Goal: Communication & Community: Share content

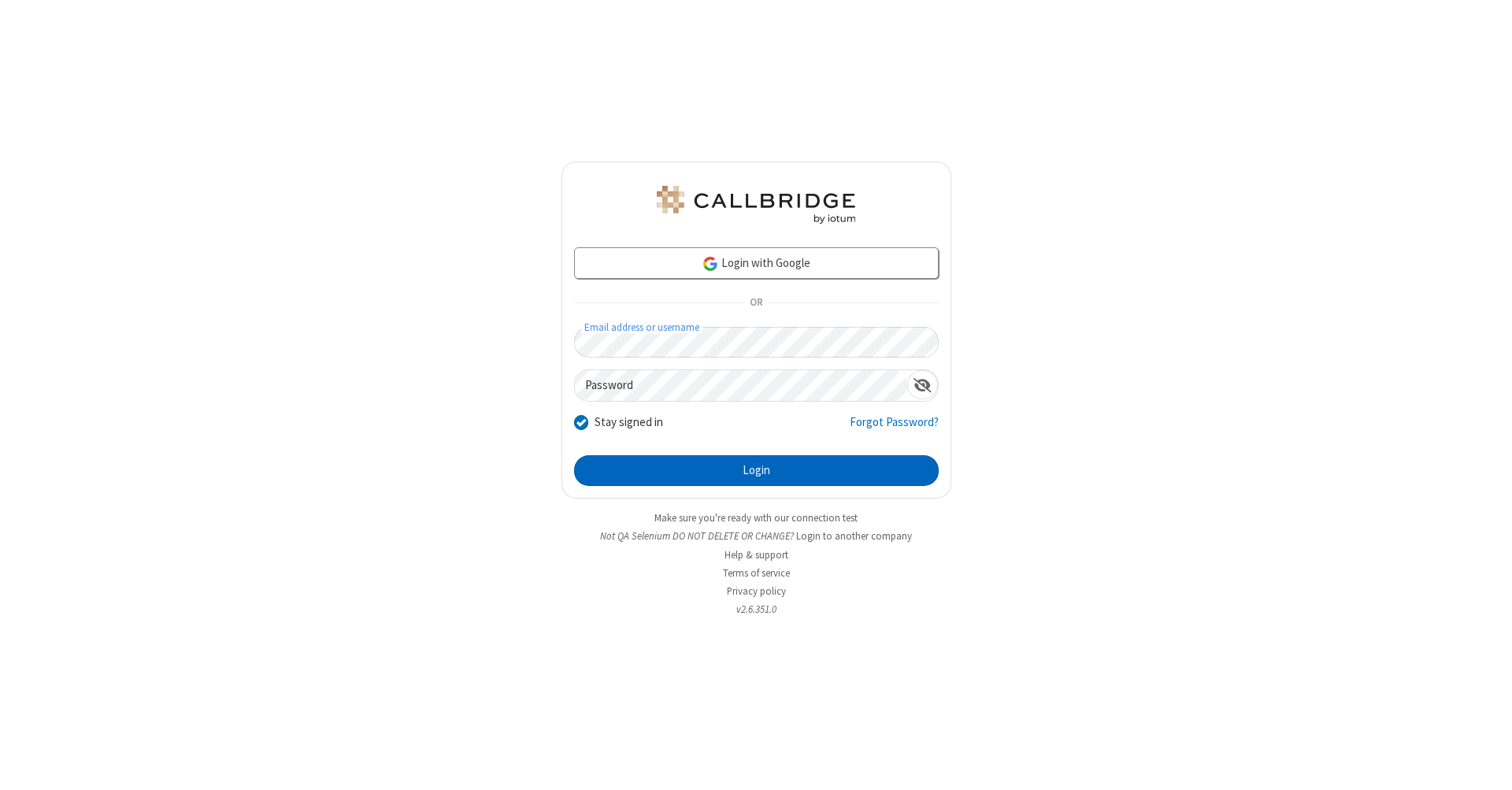
click at [756, 471] on button "Login" at bounding box center [757, 471] width 365 height 32
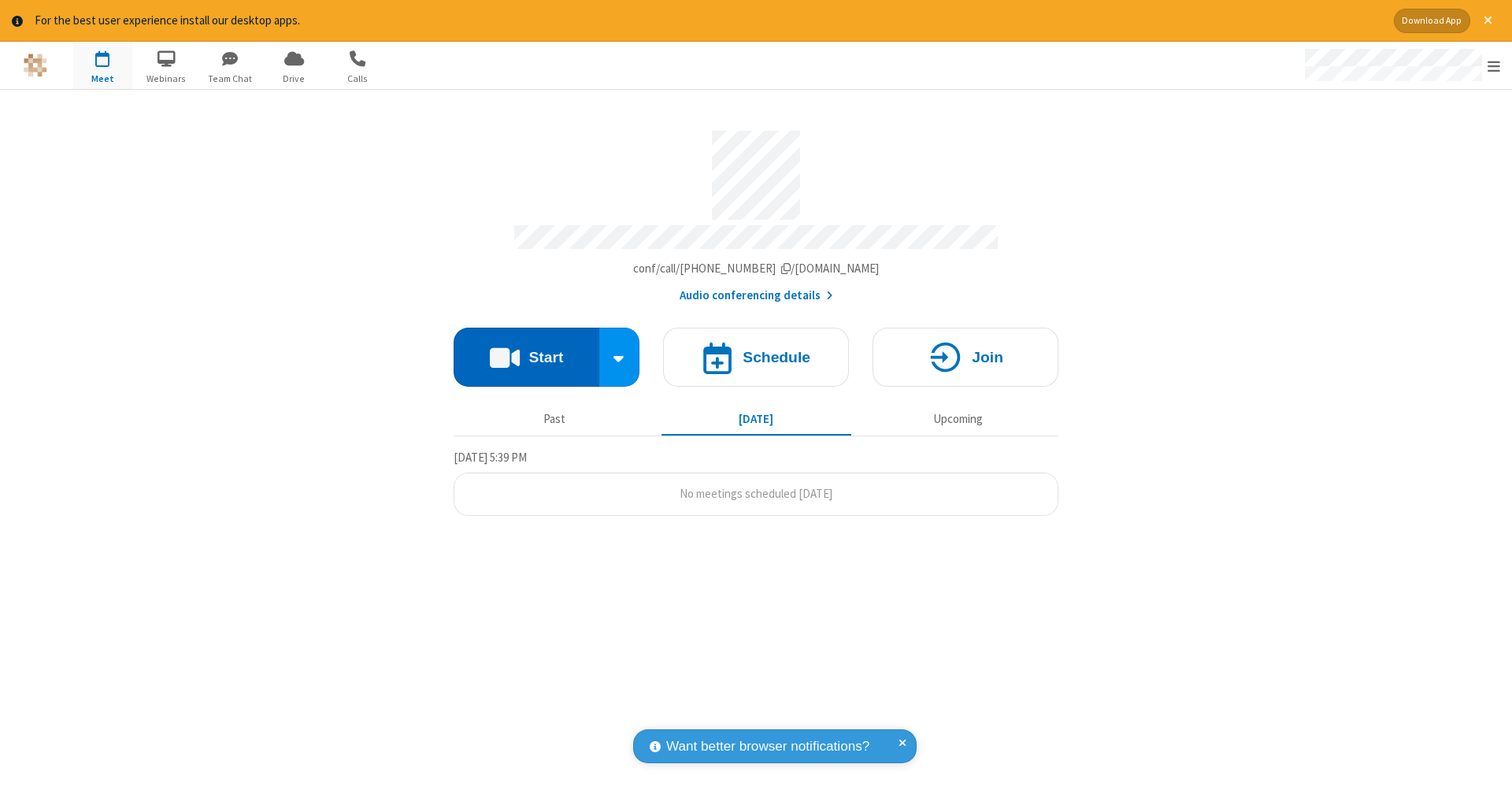
click at [526, 349] on button "Start" at bounding box center [527, 357] width 146 height 59
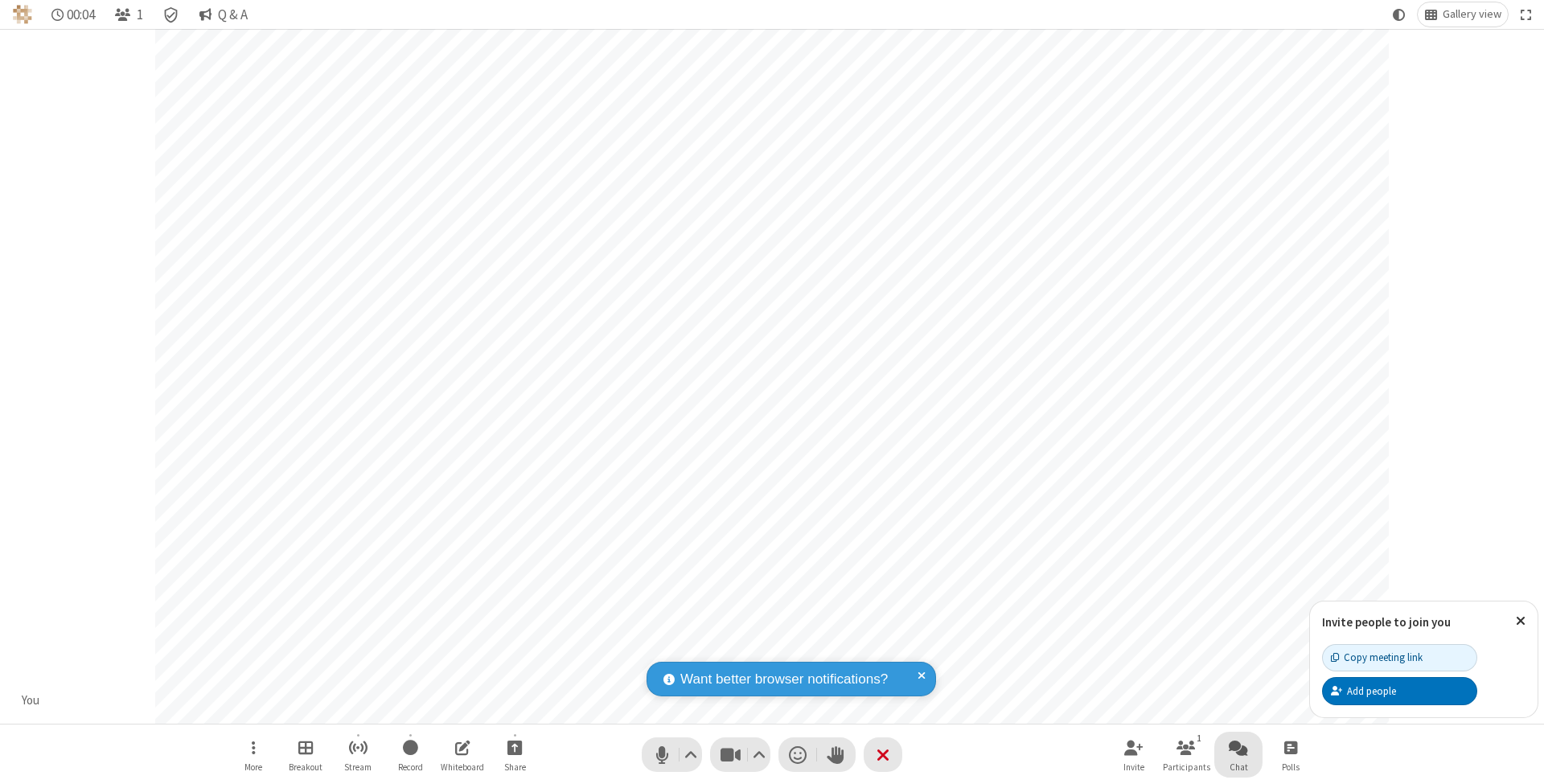
click at [1238, 747] on span "Open chat" at bounding box center [1239, 747] width 19 height 20
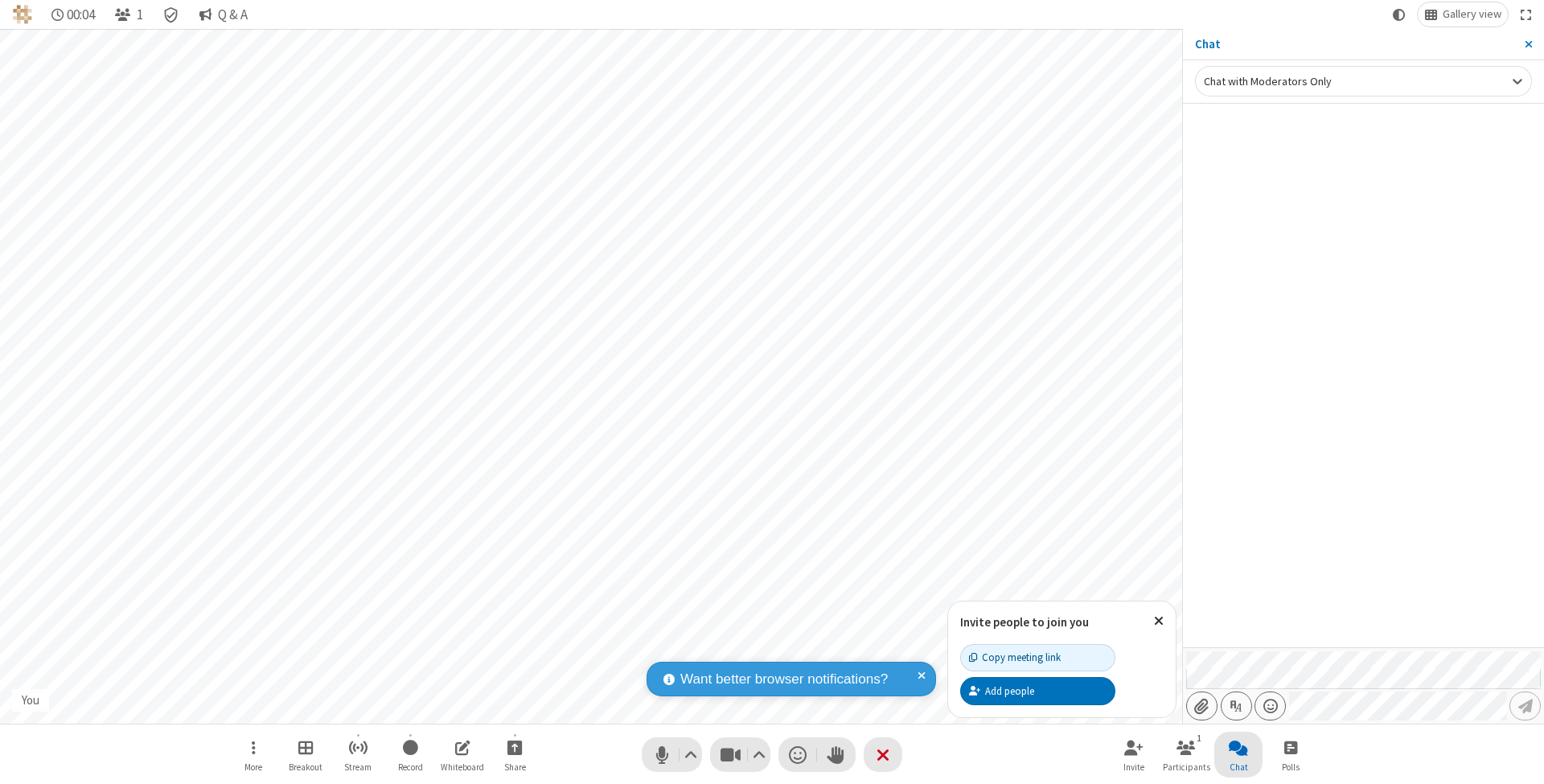
type input "C:\fakepath\doc_test.docx"
